Goal: Task Accomplishment & Management: Use online tool/utility

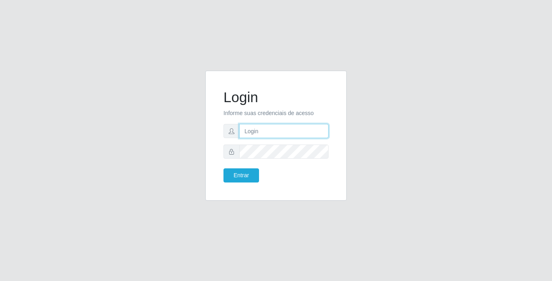
click at [275, 126] on input "text" at bounding box center [283, 131] width 89 height 14
type input "[PERSON_NAME]"
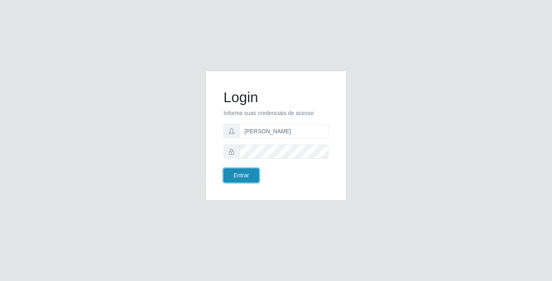
click at [239, 175] on button "Entrar" at bounding box center [242, 176] width 36 height 14
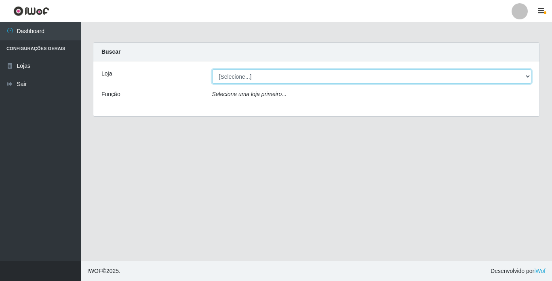
click at [340, 78] on select "[Selecione...] Bemais Supermercados - [GEOGRAPHIC_DATA]" at bounding box center [372, 77] width 320 height 14
select select "250"
click at [212, 70] on select "[Selecione...] Bemais Supermercados - [GEOGRAPHIC_DATA]" at bounding box center [372, 77] width 320 height 14
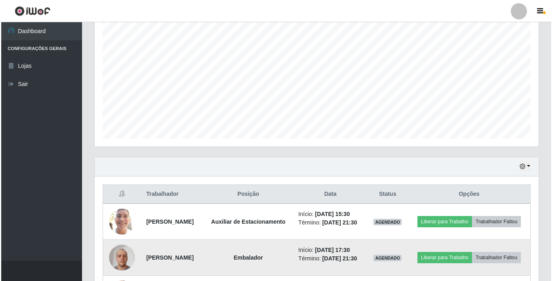
scroll to position [238, 0]
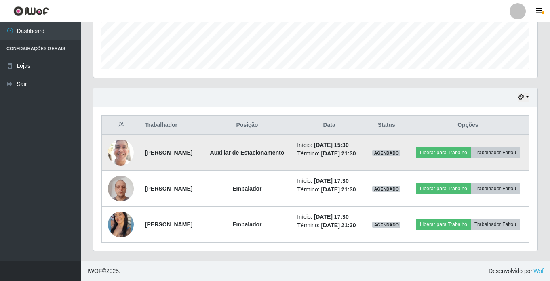
click at [116, 138] on img at bounding box center [121, 152] width 26 height 34
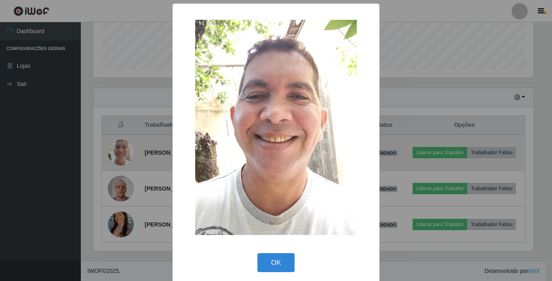
click at [116, 138] on div "× OK Cancel" at bounding box center [276, 140] width 552 height 281
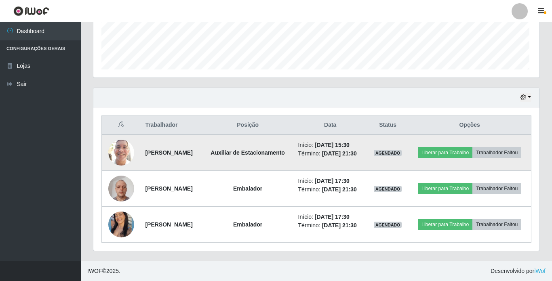
scroll to position [168, 444]
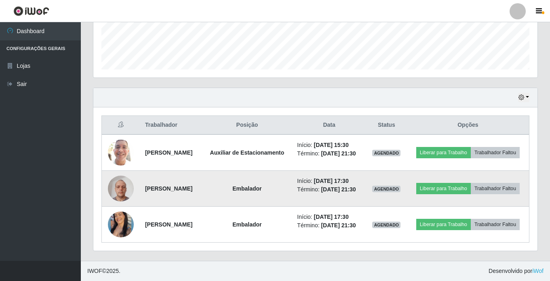
click at [118, 179] on img at bounding box center [121, 188] width 26 height 34
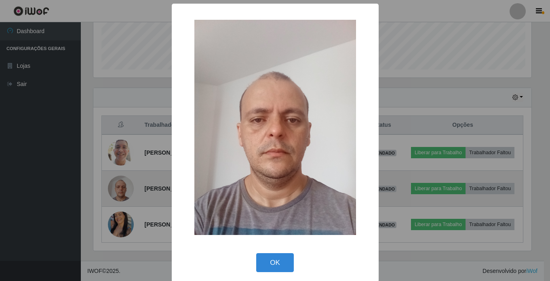
scroll to position [168, 440]
click at [118, 179] on div "× OK Cancel" at bounding box center [276, 140] width 552 height 281
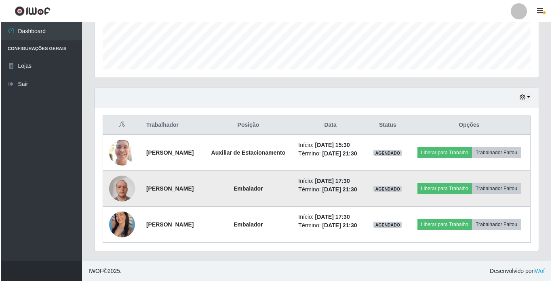
scroll to position [168, 444]
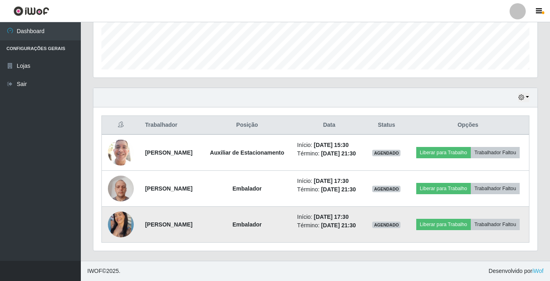
click at [118, 219] on img at bounding box center [121, 225] width 26 height 32
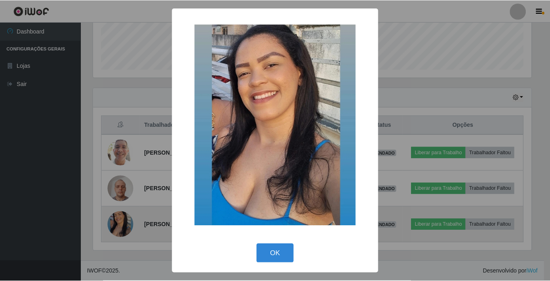
scroll to position [168, 440]
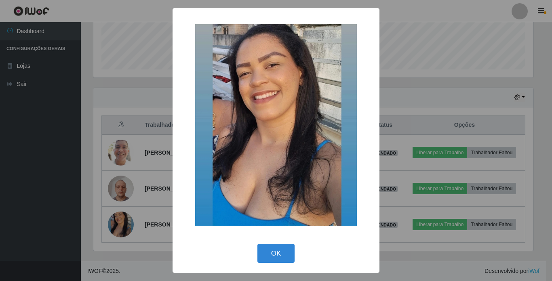
click at [119, 219] on div "× OK Cancel" at bounding box center [276, 140] width 552 height 281
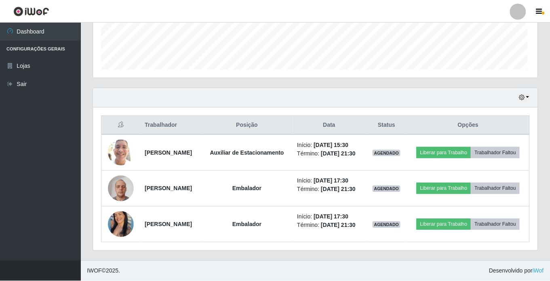
scroll to position [168, 444]
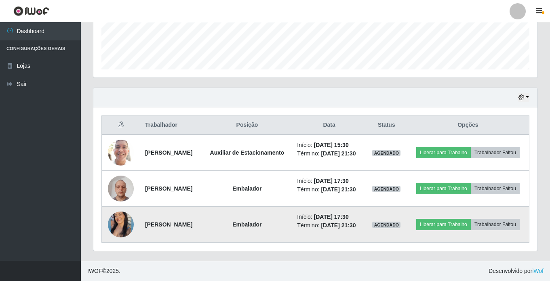
click at [117, 222] on img at bounding box center [121, 225] width 26 height 32
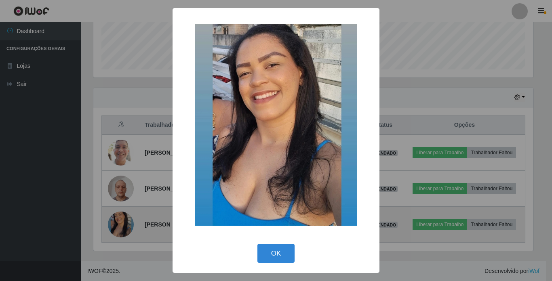
click at [117, 222] on div "× OK Cancel" at bounding box center [276, 140] width 552 height 281
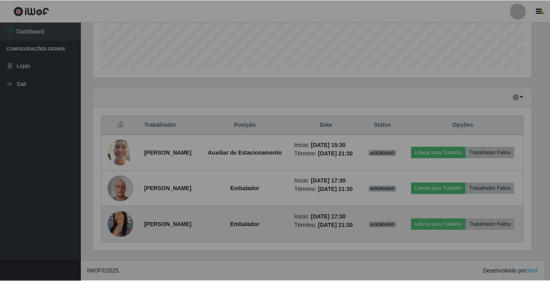
scroll to position [168, 444]
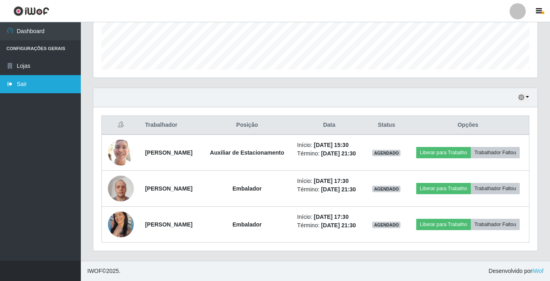
click at [36, 82] on link "Sair" at bounding box center [40, 84] width 81 height 18
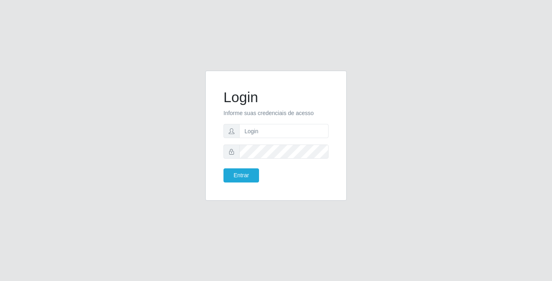
click at [287, 144] on form "Login Informe suas credenciais de acesso Entrar" at bounding box center [276, 136] width 105 height 94
drag, startPoint x: 291, startPoint y: 139, endPoint x: 299, endPoint y: 133, distance: 10.4
click at [292, 138] on form "Login Informe suas credenciais de acesso Entrar" at bounding box center [276, 136] width 105 height 94
click at [299, 133] on input "text" at bounding box center [283, 131] width 89 height 14
type input "moises@bemais"
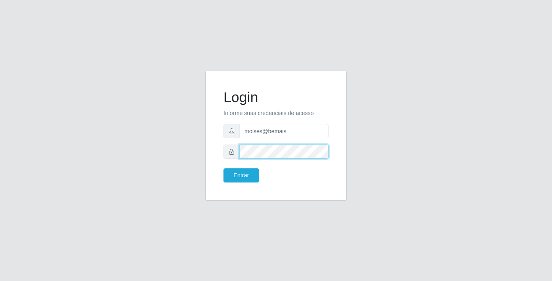
click at [224, 169] on button "Entrar" at bounding box center [242, 176] width 36 height 14
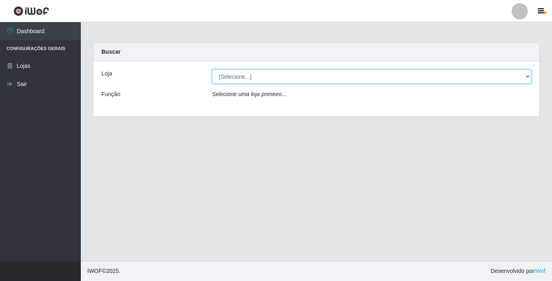
click at [350, 70] on select "[Selecione...] Bemais Supermercados - [GEOGRAPHIC_DATA]" at bounding box center [372, 77] width 320 height 14
select select "250"
click at [212, 70] on select "[Selecione...] Bemais Supermercados - [GEOGRAPHIC_DATA]" at bounding box center [372, 77] width 320 height 14
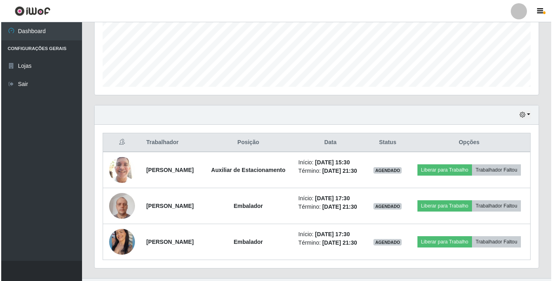
scroll to position [238, 0]
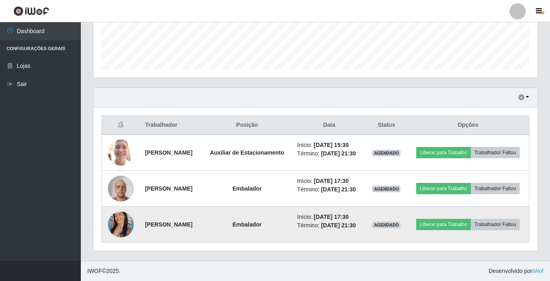
click at [134, 221] on td at bounding box center [121, 225] width 38 height 36
click at [126, 221] on img at bounding box center [121, 225] width 26 height 32
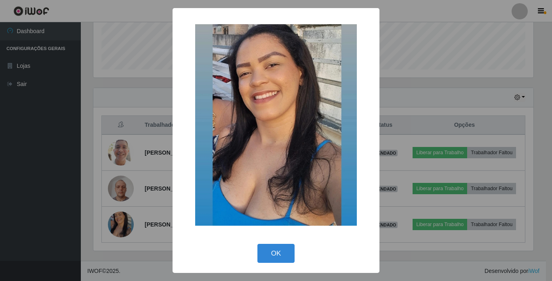
click at [410, 166] on div "× OK Cancel" at bounding box center [276, 140] width 552 height 281
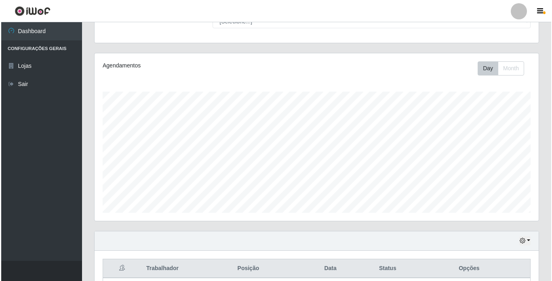
scroll to position [0, 0]
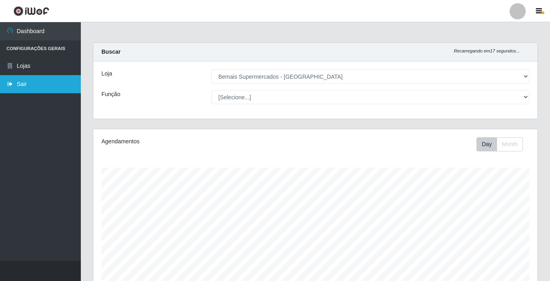
click at [34, 87] on link "Sair" at bounding box center [40, 84] width 81 height 18
